Goal: Find specific page/section: Find specific page/section

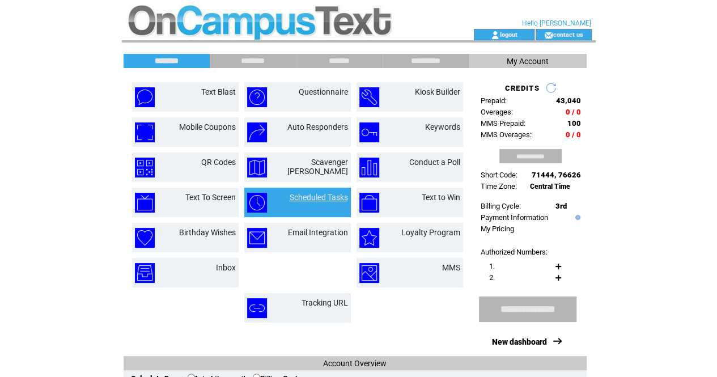
click at [329, 198] on link "Scheduled Tasks" at bounding box center [319, 197] width 58 height 9
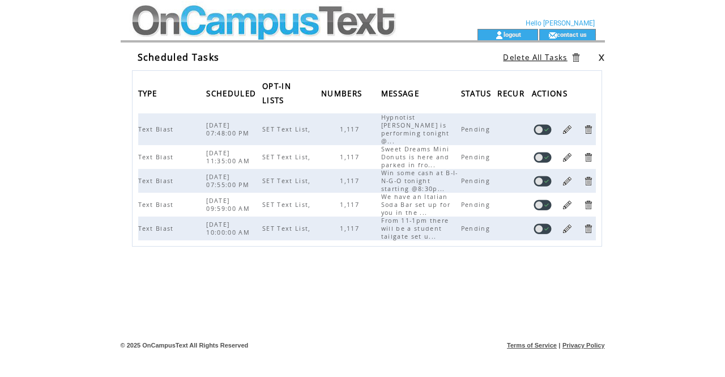
click at [320, 18] on td at bounding box center [281, 14] width 311 height 29
